Goal: Task Accomplishment & Management: Use online tool/utility

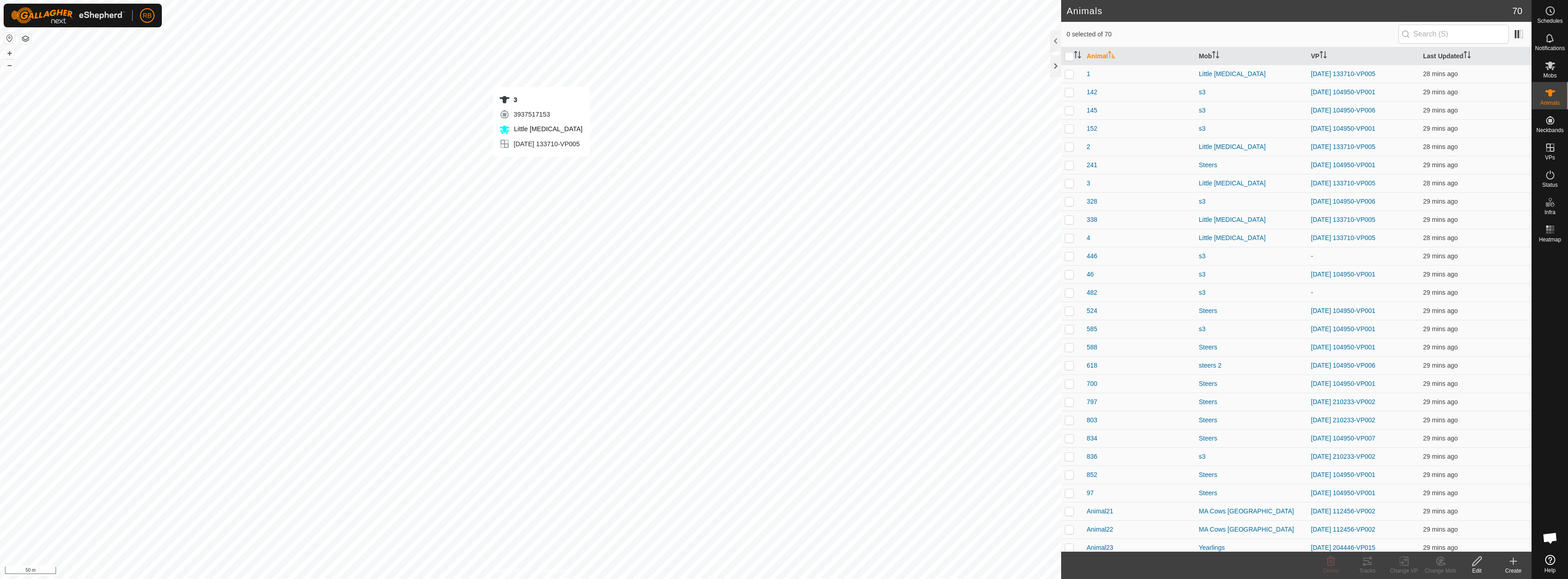
checkbox input "true"
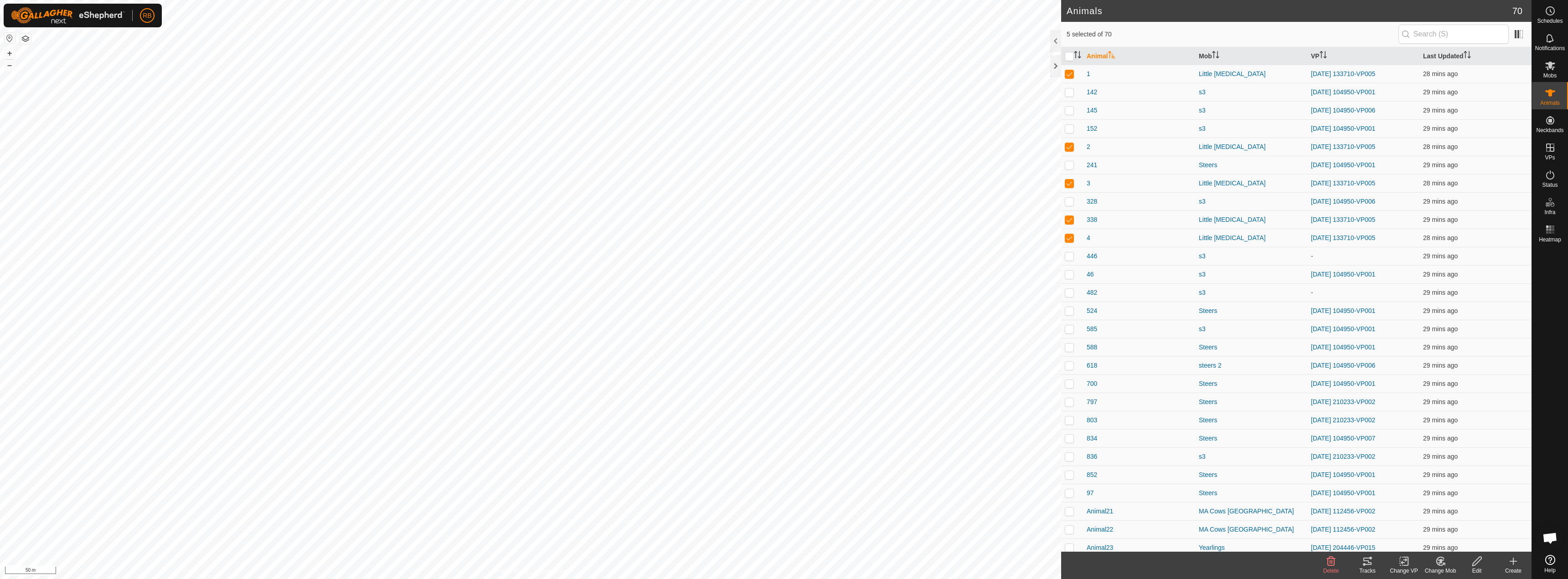
click at [1367, 569] on div "Tracks" at bounding box center [1368, 570] width 37 height 8
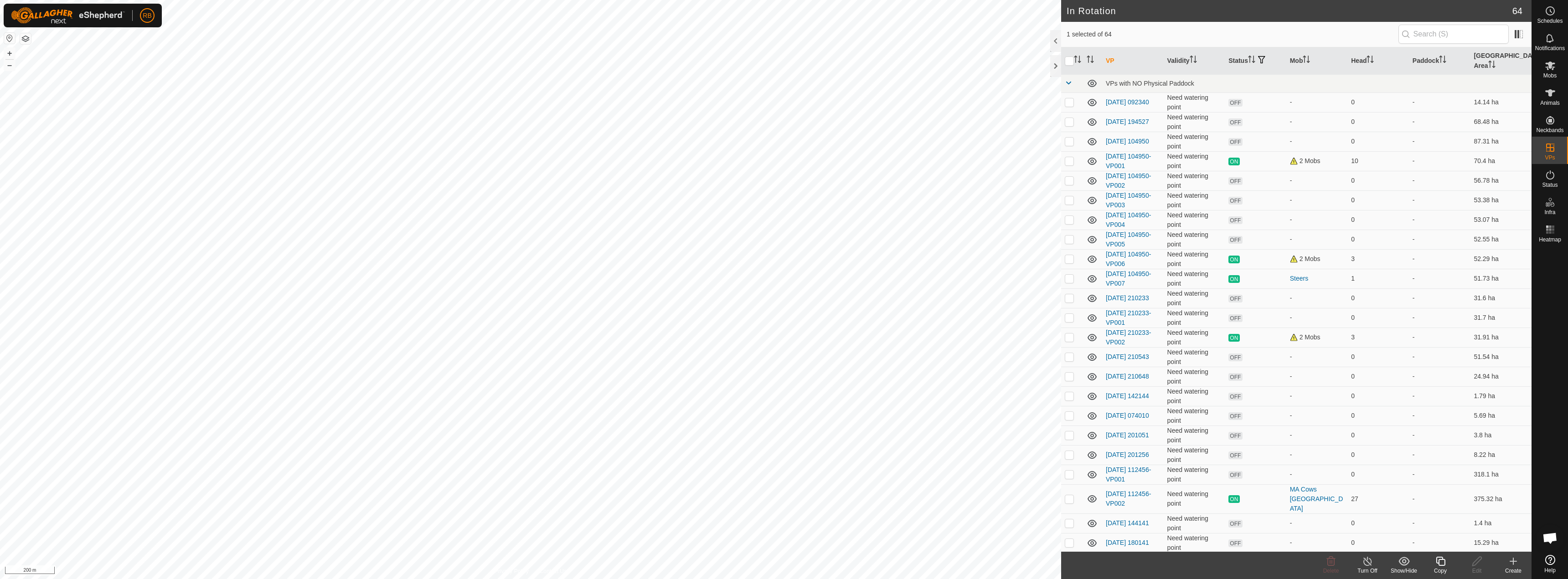
click at [1442, 564] on icon at bounding box center [1440, 561] width 12 height 11
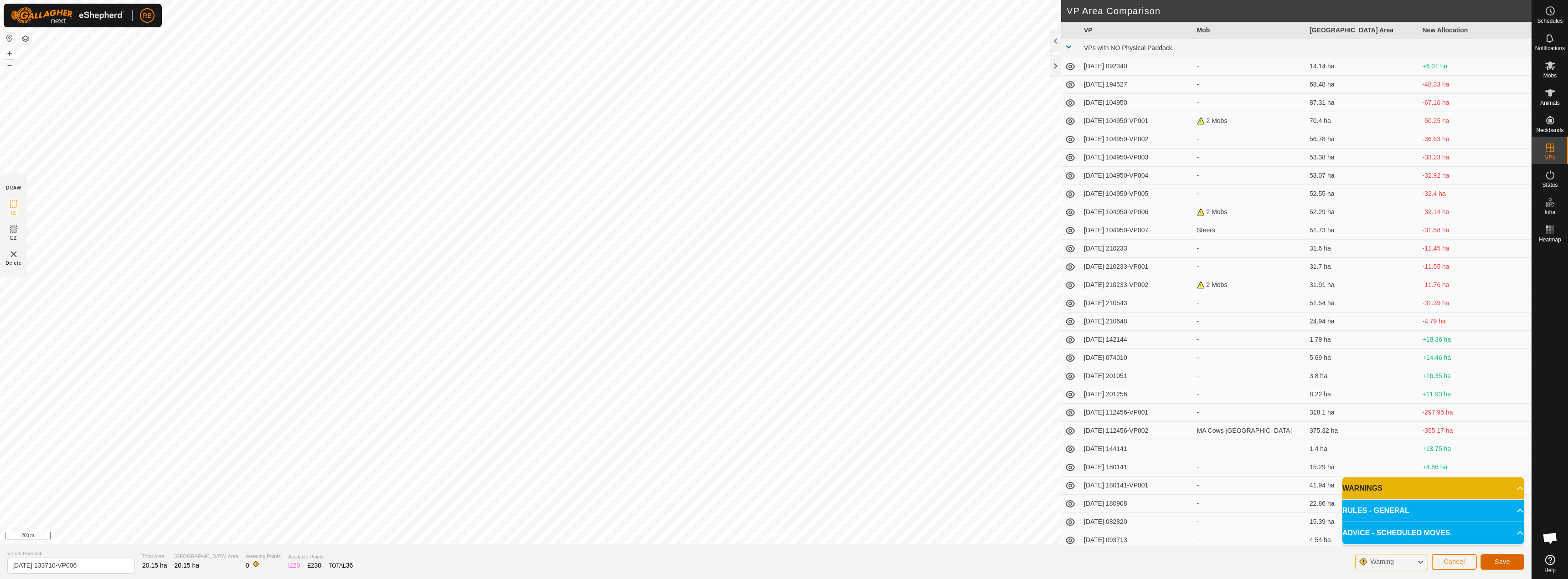
click at [1503, 561] on span "Save" at bounding box center [1502, 561] width 15 height 7
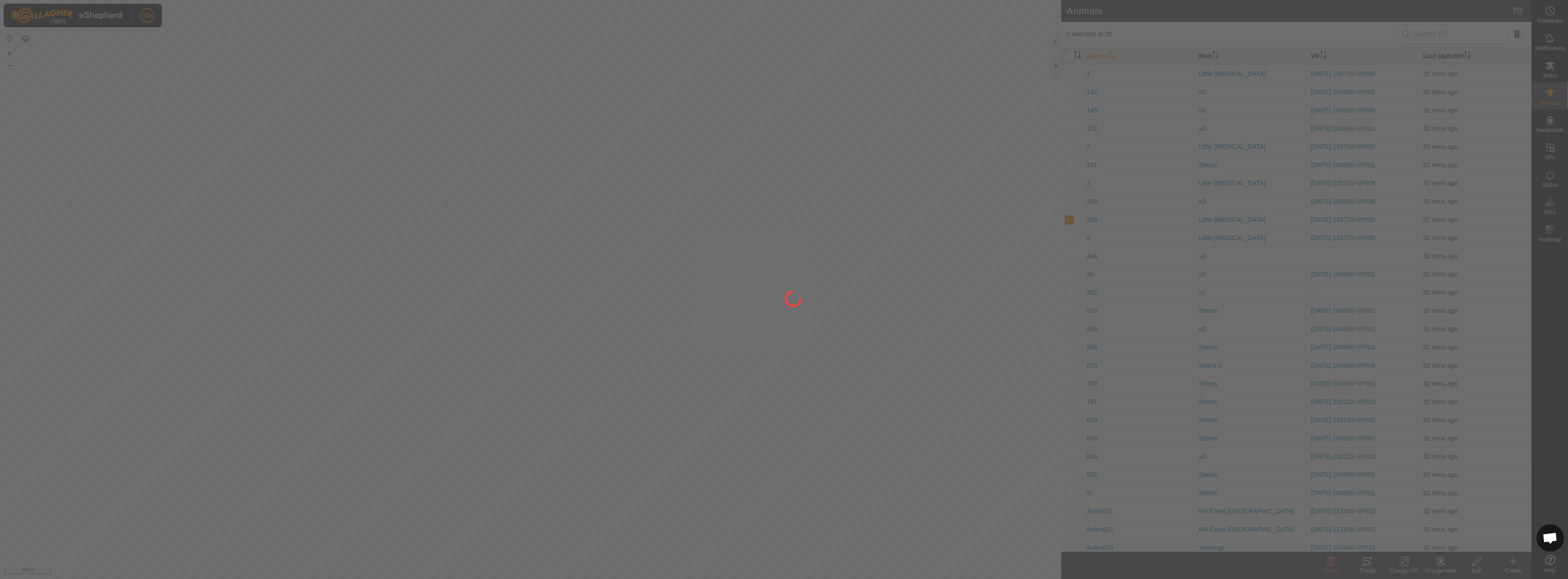
drag, startPoint x: 509, startPoint y: 412, endPoint x: 394, endPoint y: 172, distance: 266.1
click at [393, 173] on div at bounding box center [784, 290] width 1568 height 579
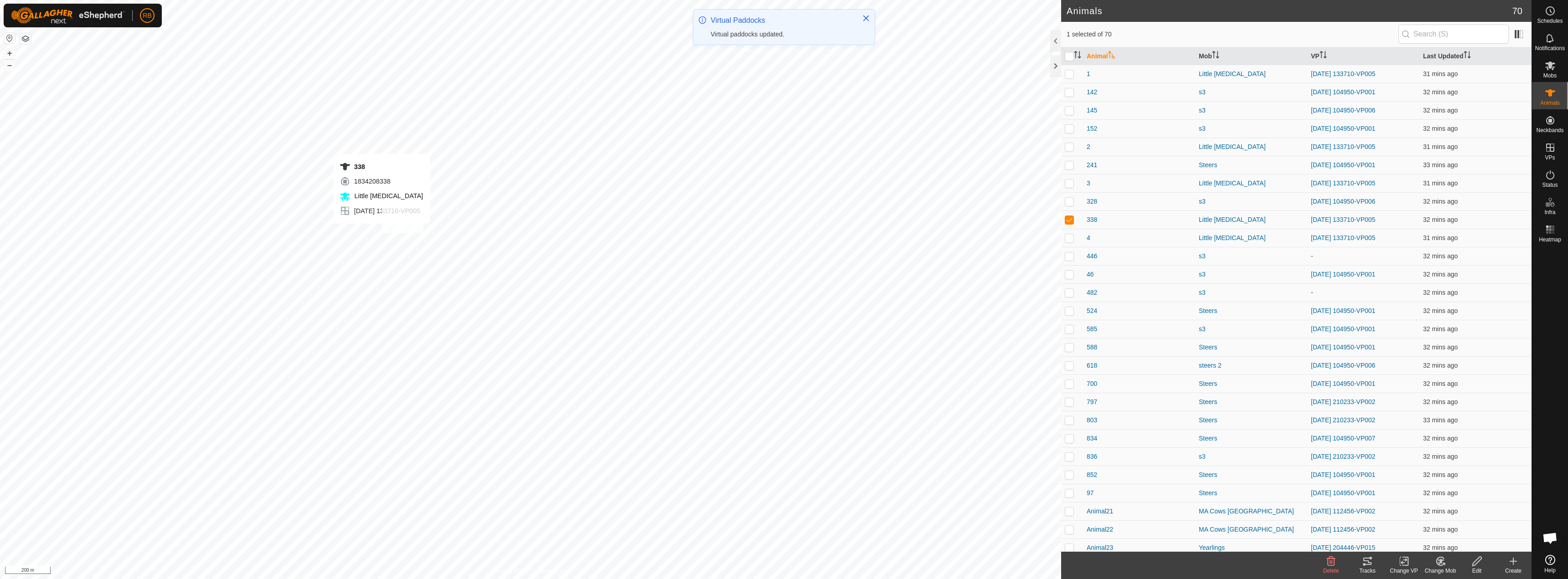
checkbox input "true"
click at [1402, 563] on icon at bounding box center [1404, 561] width 6 height 6
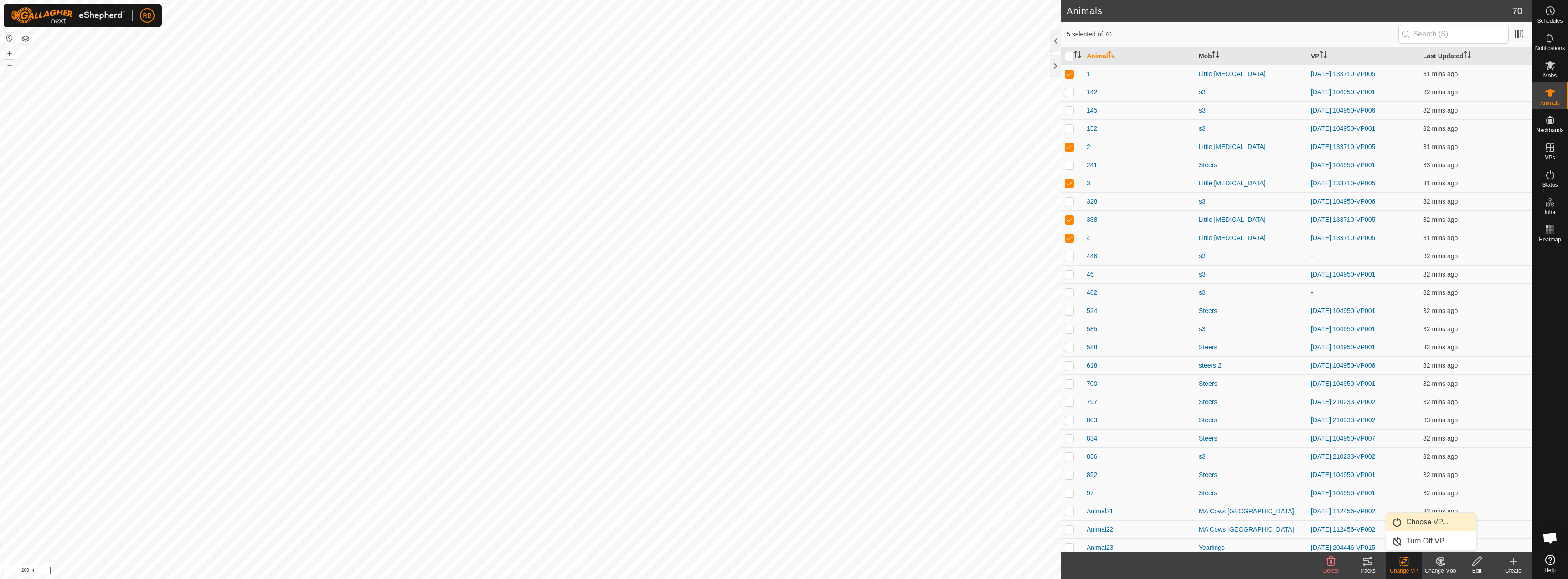
click at [1432, 521] on link "Choose VP..." at bounding box center [1431, 522] width 90 height 18
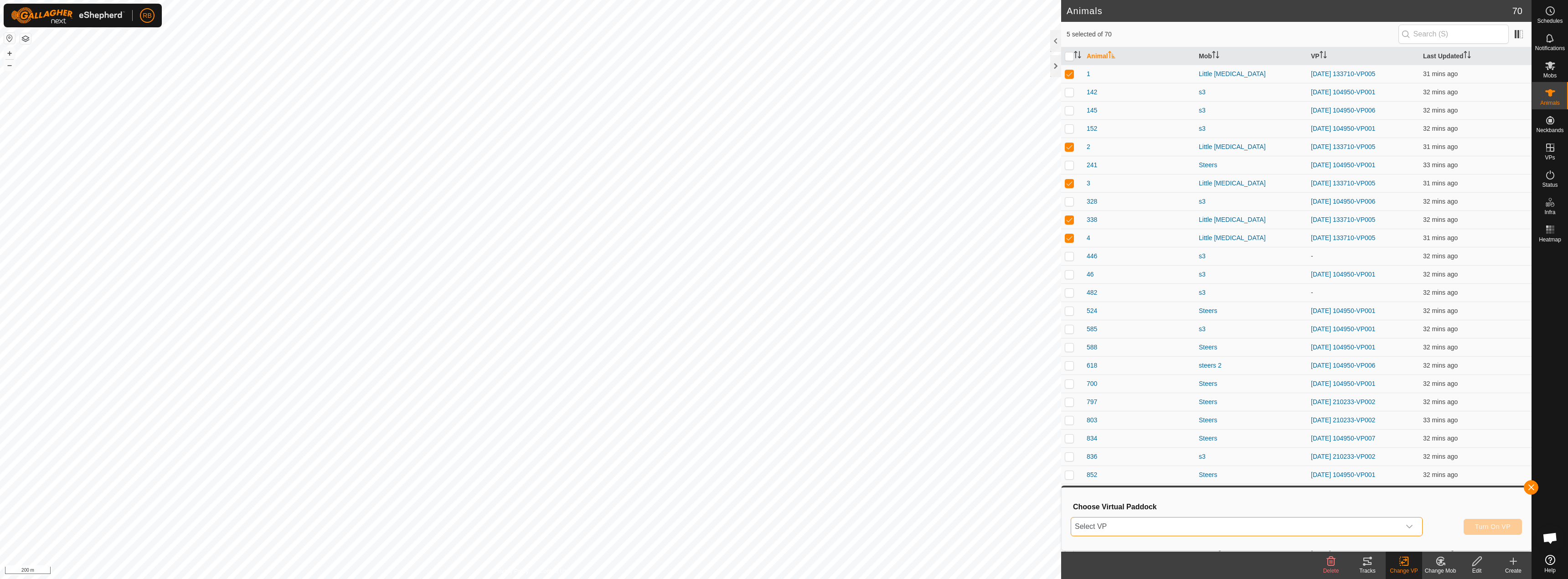
click at [1157, 525] on span "Select VP" at bounding box center [1236, 527] width 329 height 18
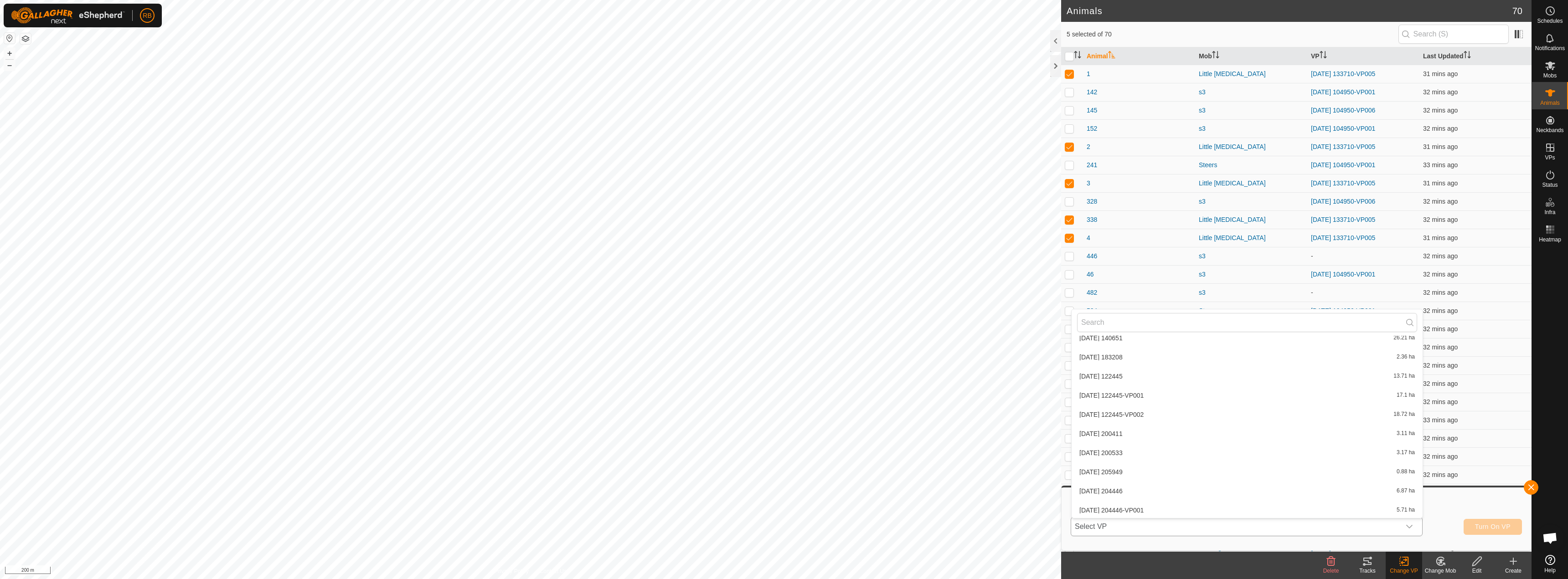
scroll to position [1081, 0]
click at [1132, 469] on li "[DATE] 133710-VP006 20.15 ha" at bounding box center [1247, 471] width 351 height 18
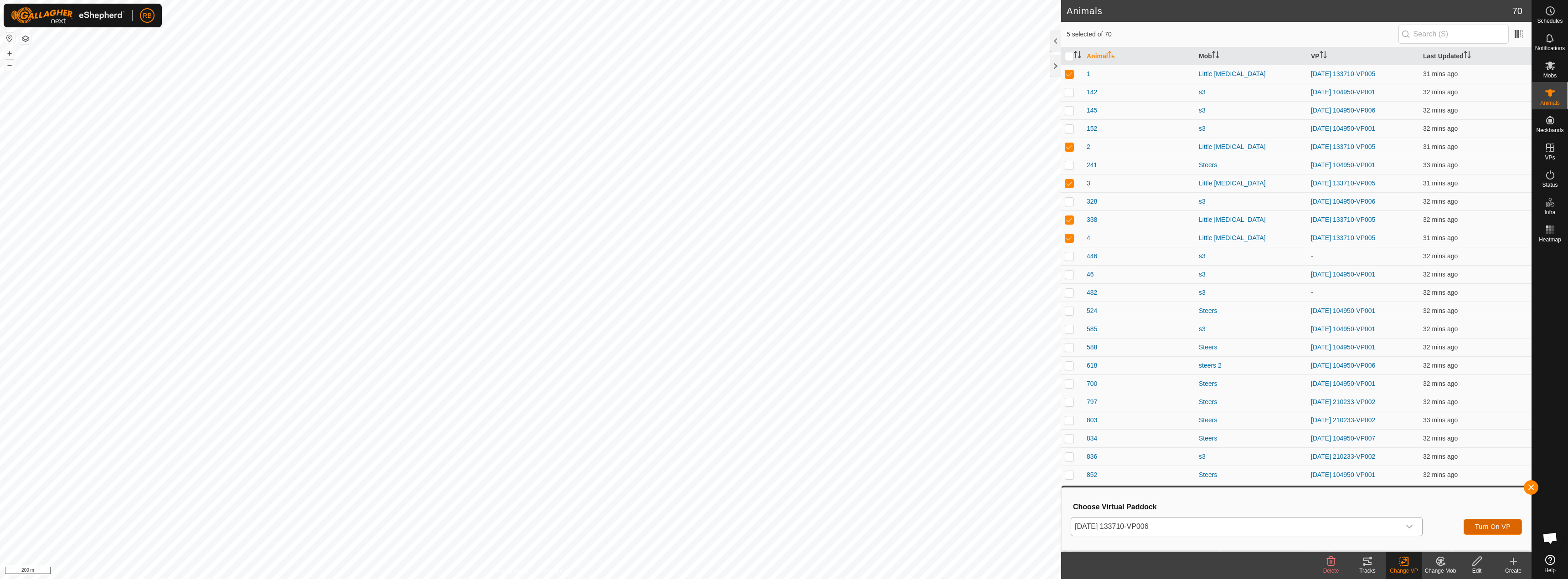
click at [1482, 524] on span "Turn On VP" at bounding box center [1493, 527] width 35 height 7
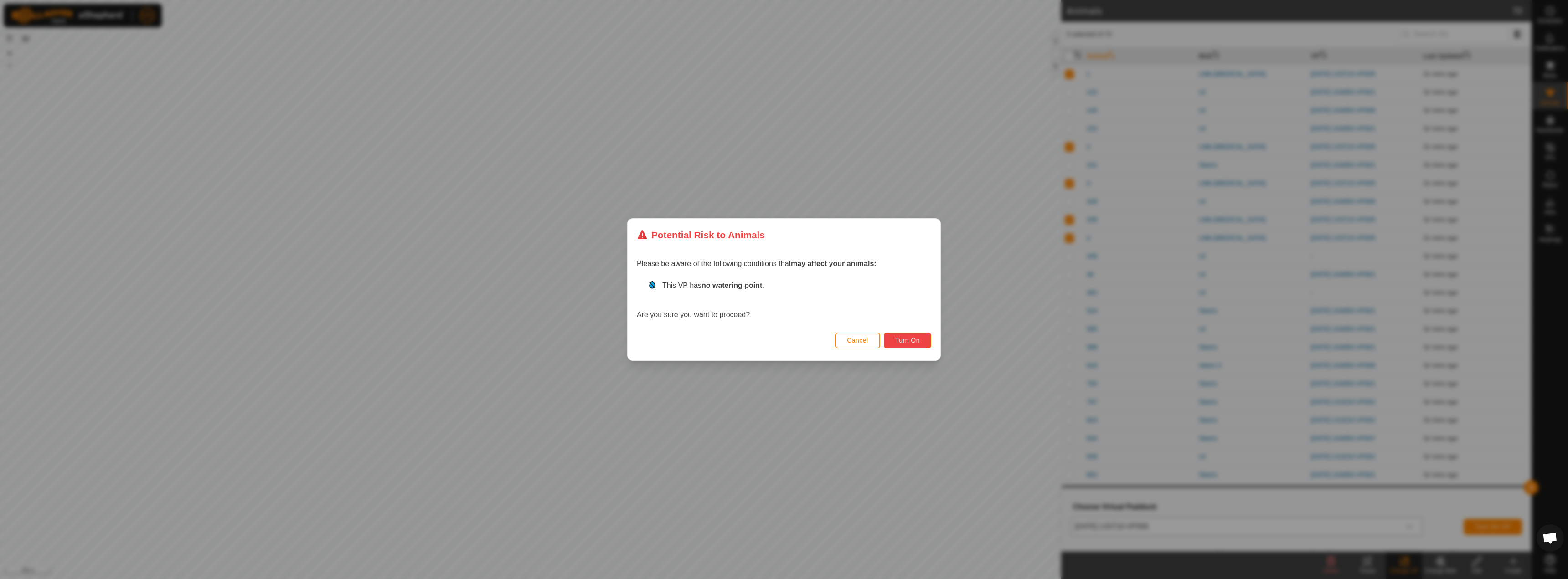
click at [912, 335] on button "Turn On" at bounding box center [908, 341] width 47 height 16
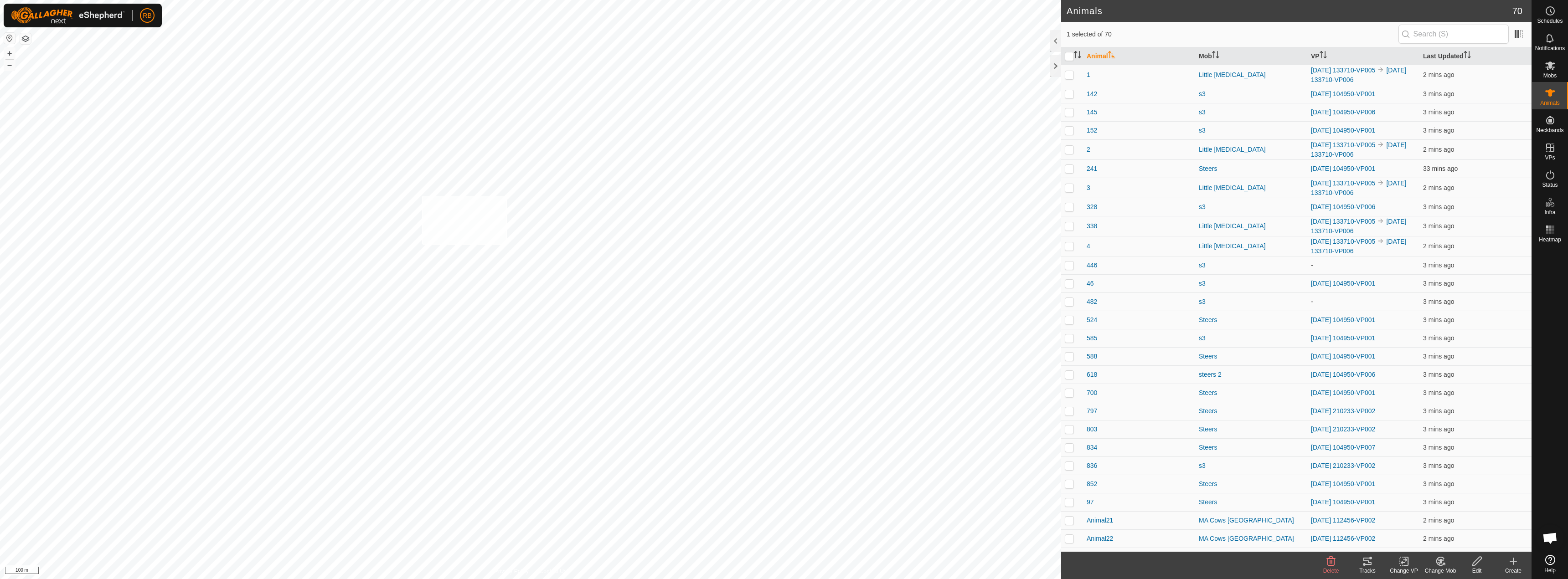
checkbox input "true"
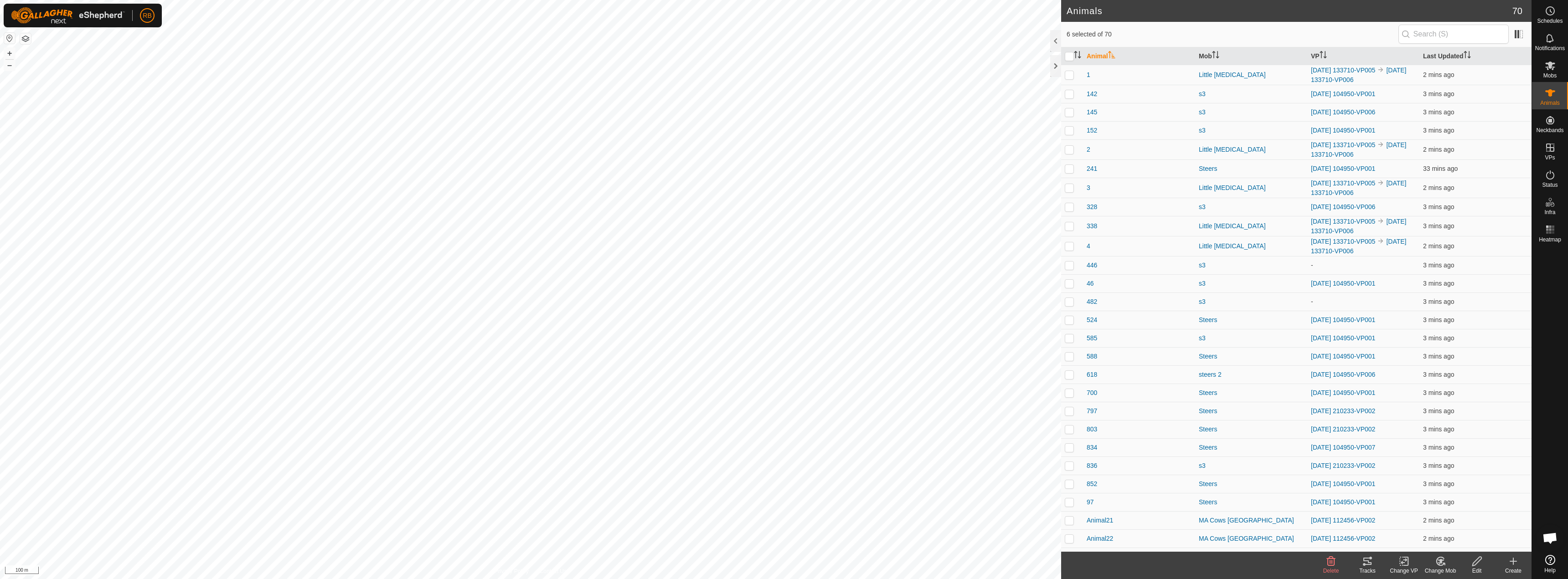
click at [1371, 574] on div "Tracks" at bounding box center [1368, 570] width 37 height 8
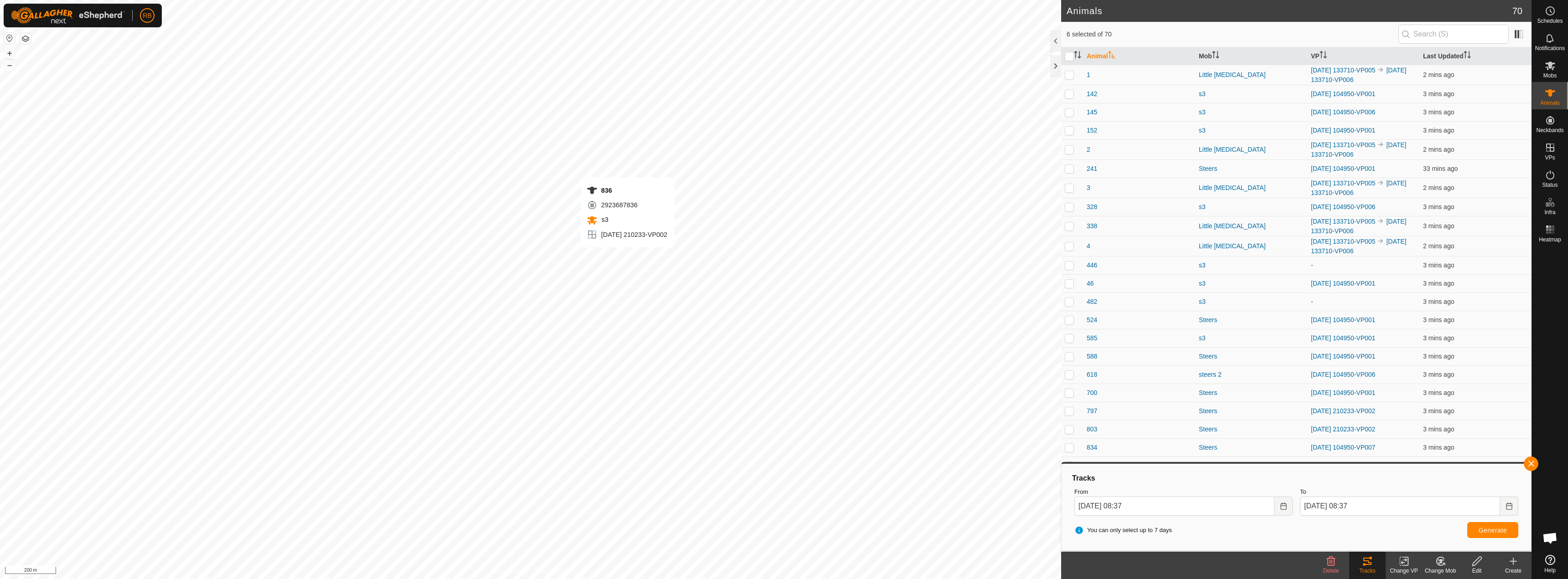
checkbox input "true"
checkbox input "false"
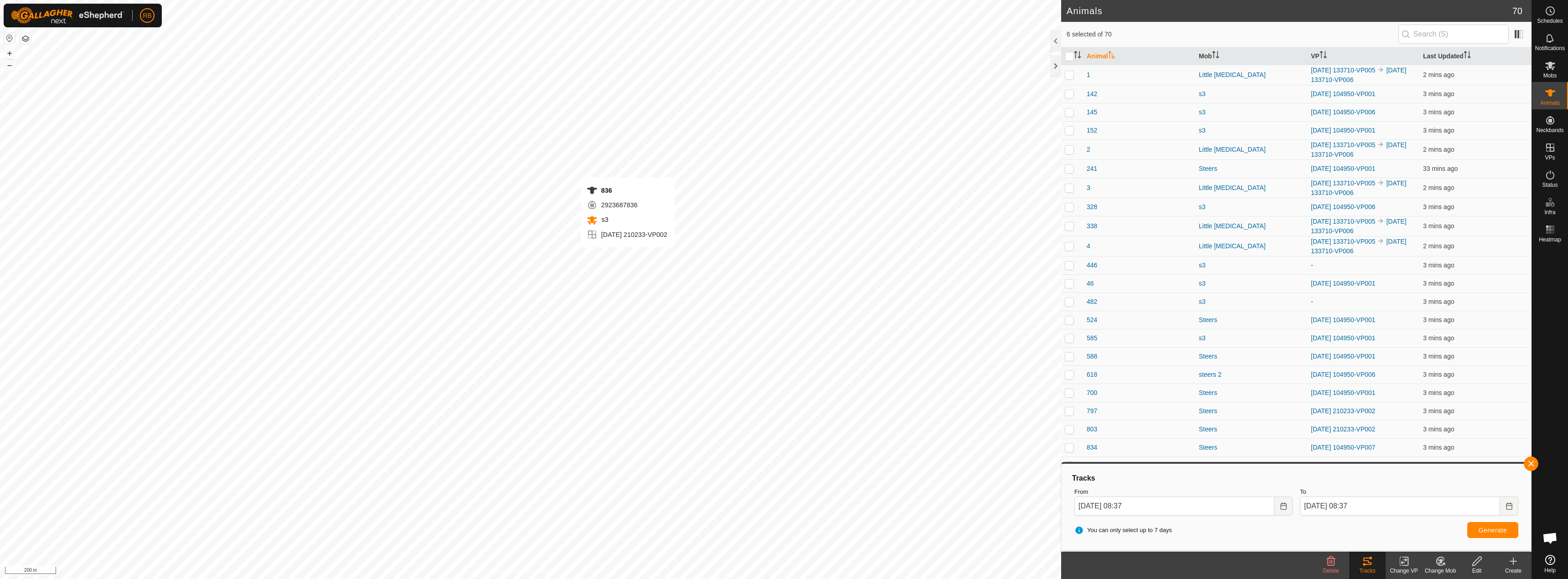
checkbox input "false"
click at [41, 578] on html "RB Schedules Notifications Mobs Animals Neckbands VPs Status Infra Heatmap Help…" at bounding box center [784, 290] width 1568 height 579
checkbox input "true"
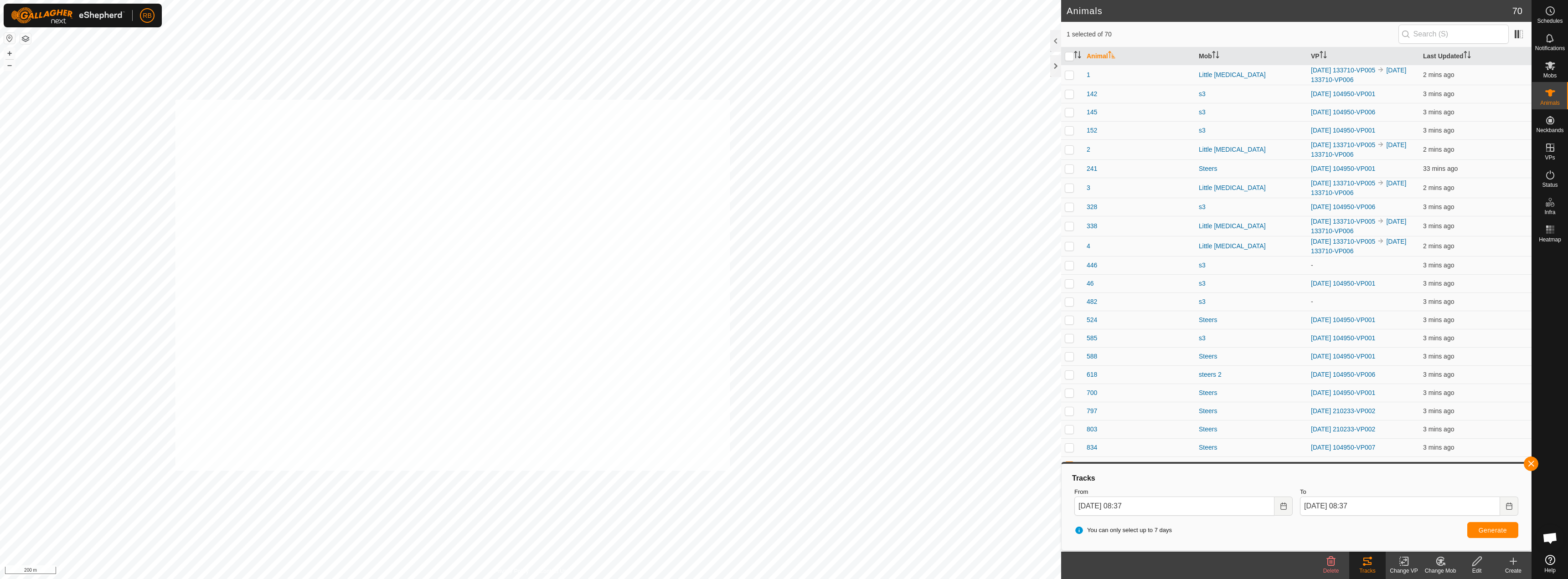
checkbox input "true"
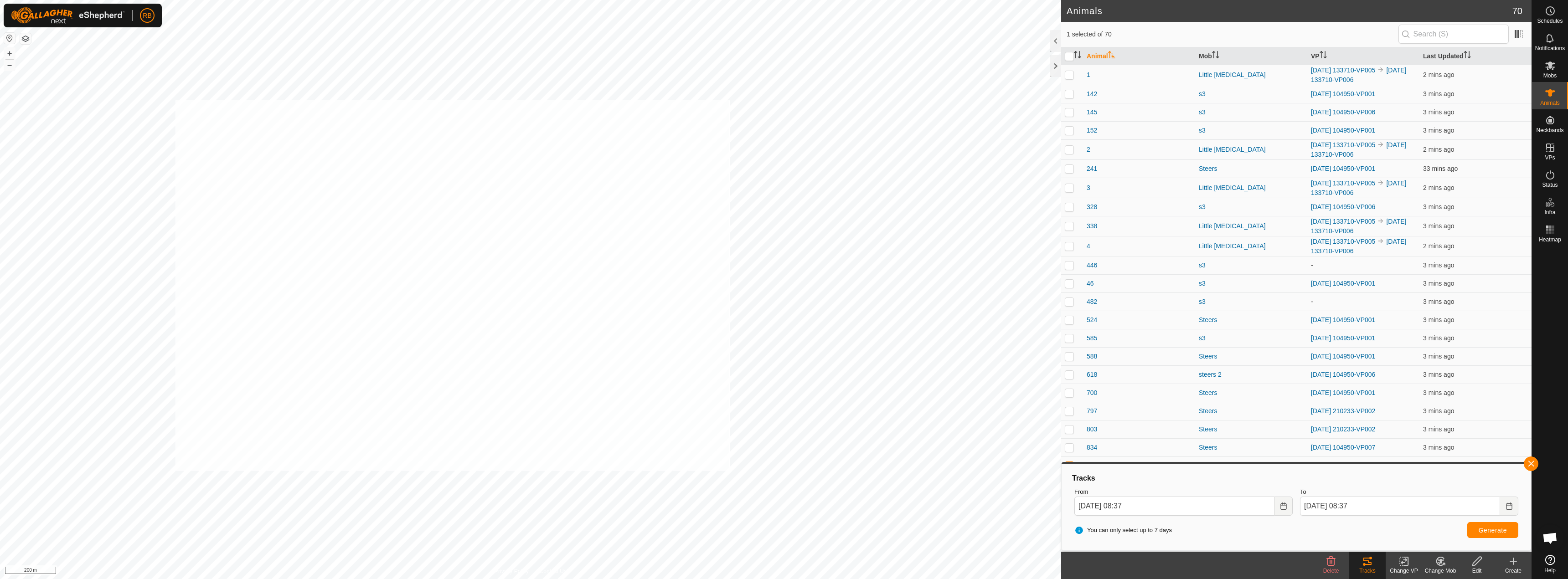
checkbox input "true"
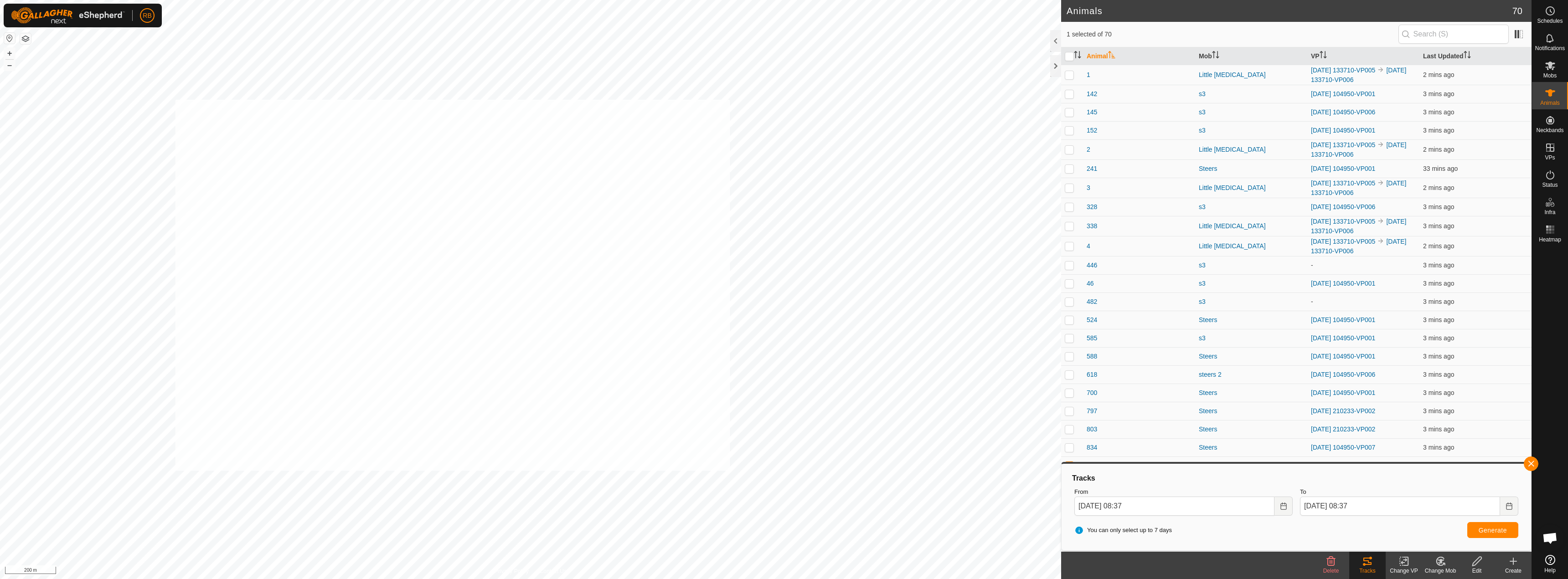
checkbox input "true"
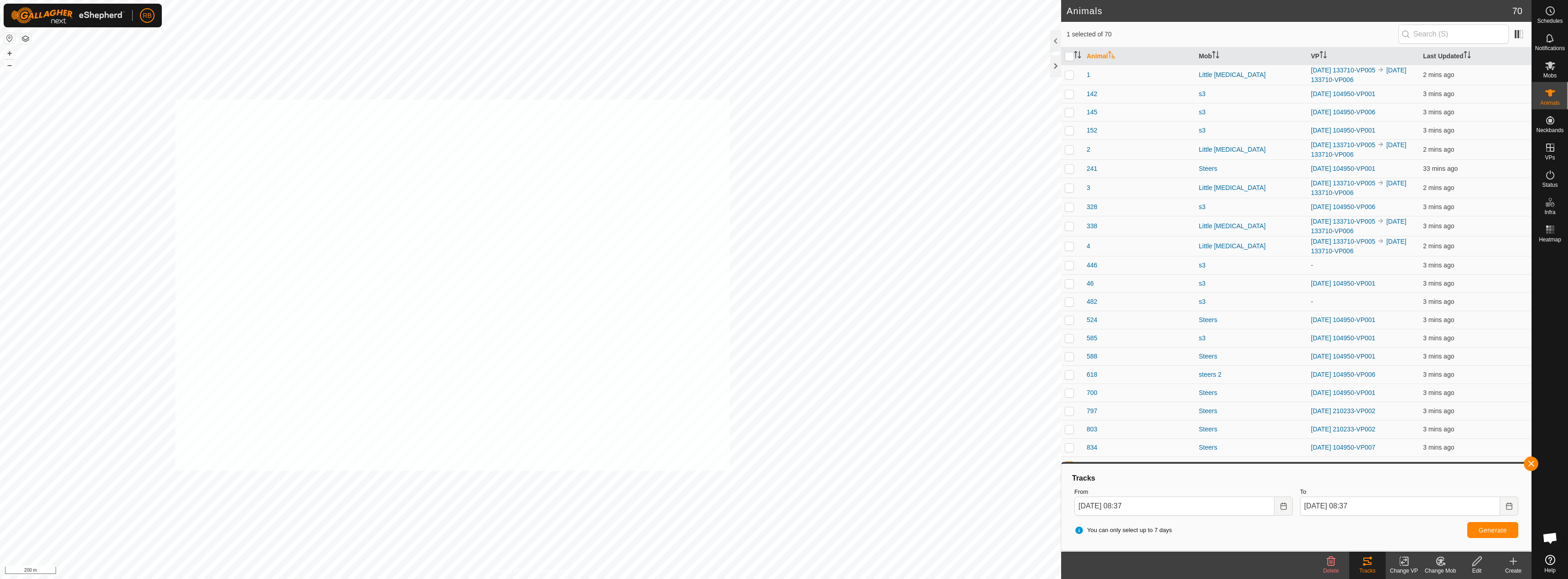
checkbox input "true"
